Goal: Task Accomplishment & Management: Use online tool/utility

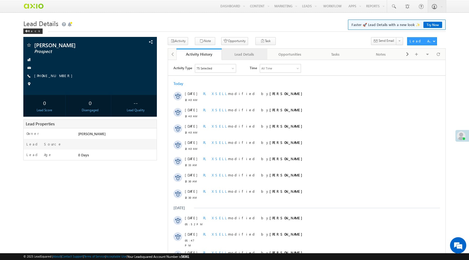
click at [238, 57] on div "Lead Details" at bounding box center [244, 54] width 36 height 7
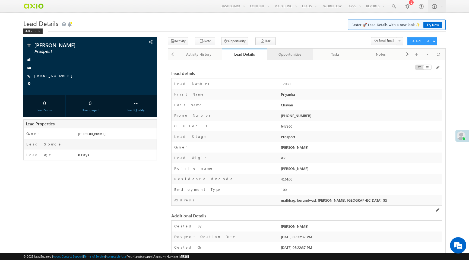
click at [295, 56] on div "Opportunities" at bounding box center [290, 54] width 36 height 7
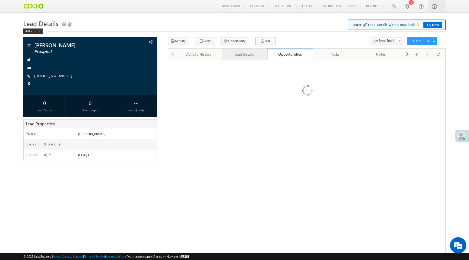
click at [237, 58] on div "Lead Details" at bounding box center [244, 54] width 36 height 7
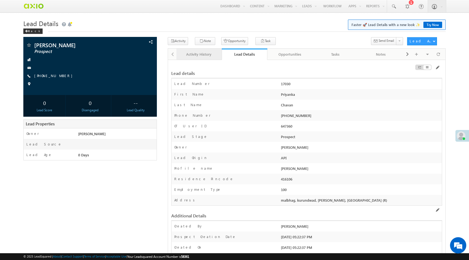
click at [194, 57] on div "Activity History" at bounding box center [199, 54] width 36 height 7
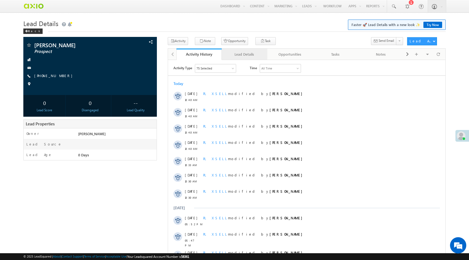
click at [236, 55] on div "Lead Details" at bounding box center [244, 54] width 36 height 7
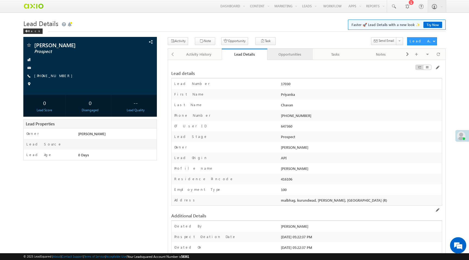
click at [284, 55] on div "Opportunities" at bounding box center [290, 54] width 36 height 7
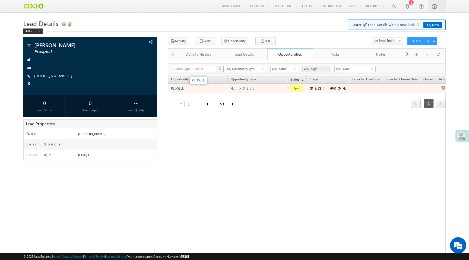
click at [179, 90] on link "PL XSELL" at bounding box center [177, 88] width 13 height 4
click at [179, 89] on link "PL XSELL" at bounding box center [177, 88] width 13 height 4
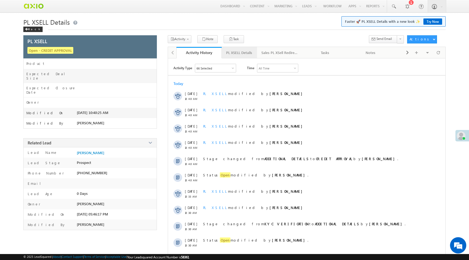
click at [237, 53] on div "PL XSELL Details" at bounding box center [239, 52] width 26 height 7
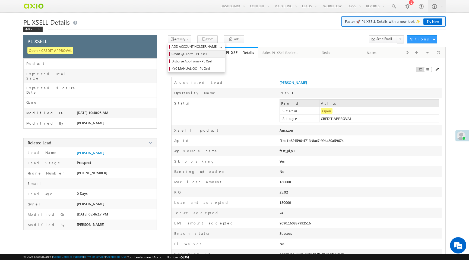
click at [182, 54] on span "Credit QC Form - PL Xsell" at bounding box center [198, 54] width 52 height 5
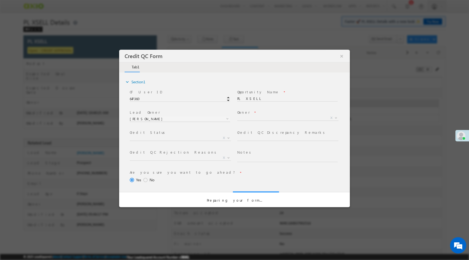
select select "50aed37f-b58e-11ec-8597-0681fe0b10f8"
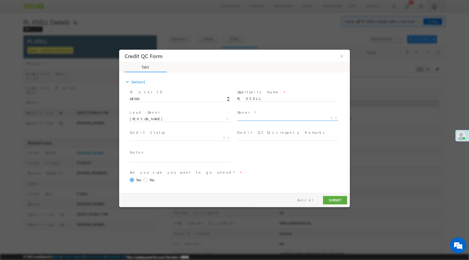
click at [261, 118] on span "X" at bounding box center [287, 117] width 101 height 5
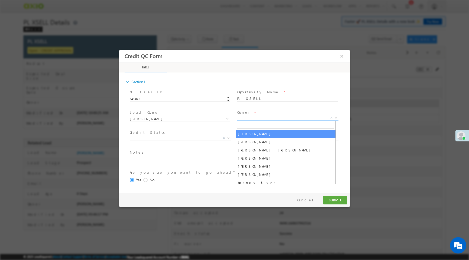
select select "65e28f60-3a0a-11ef-bbd2-0695f51e8b4b"
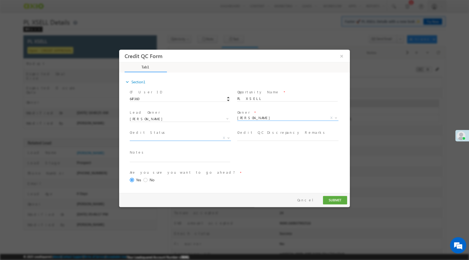
click at [195, 137] on span "X" at bounding box center [180, 138] width 101 height 5
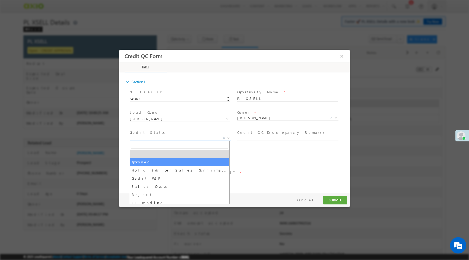
select select "Approved"
select select "NA"
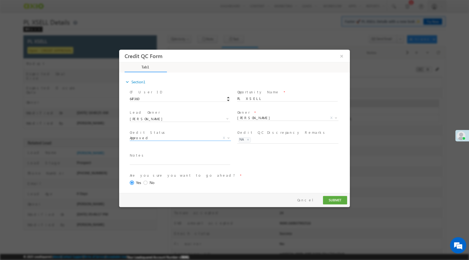
scroll to position [22, 0]
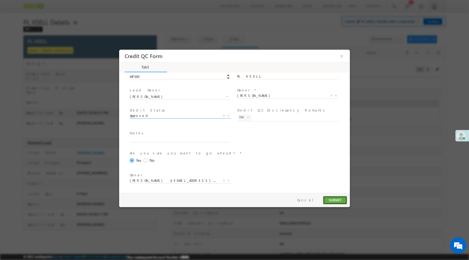
click at [334, 199] on button "SUBMIT" at bounding box center [335, 200] width 24 height 8
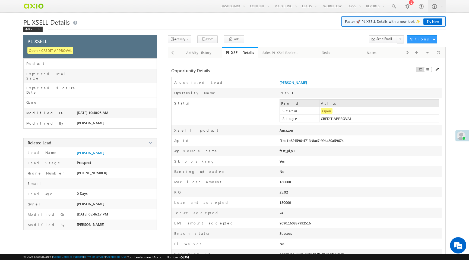
click at [234, 52] on div "PL XSELL Details" at bounding box center [240, 52] width 28 height 5
